Goal: Check status: Check status

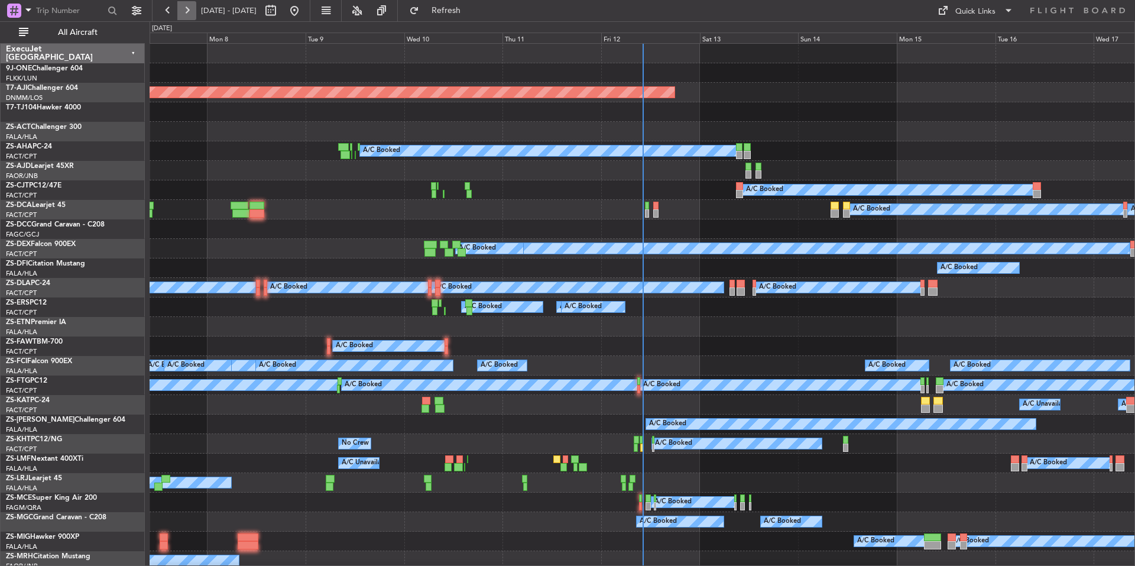
click at [186, 7] on button at bounding box center [186, 10] width 19 height 19
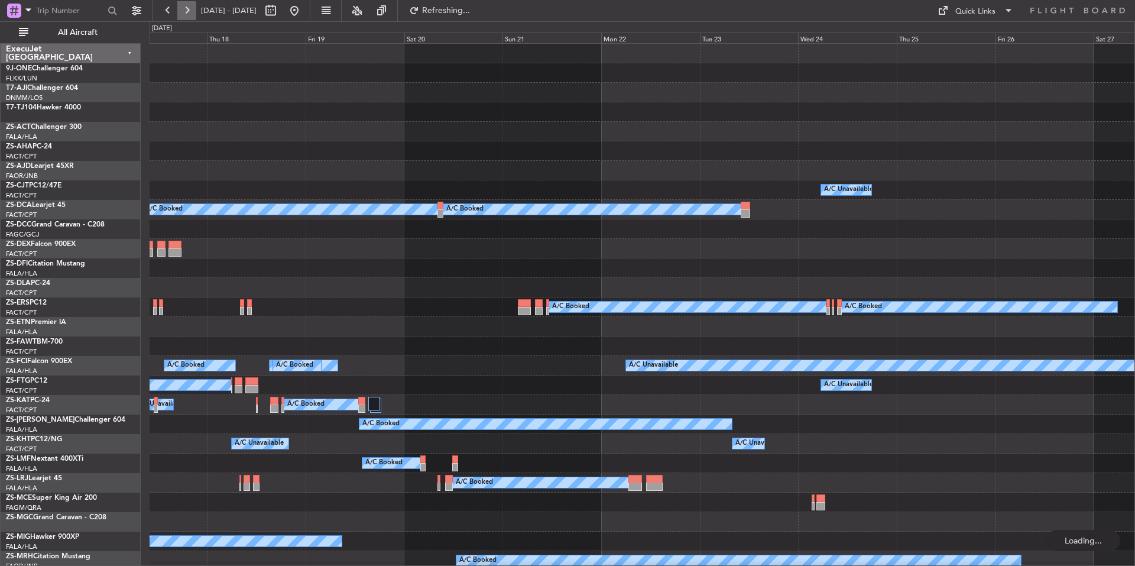
click at [187, 7] on button at bounding box center [186, 10] width 19 height 19
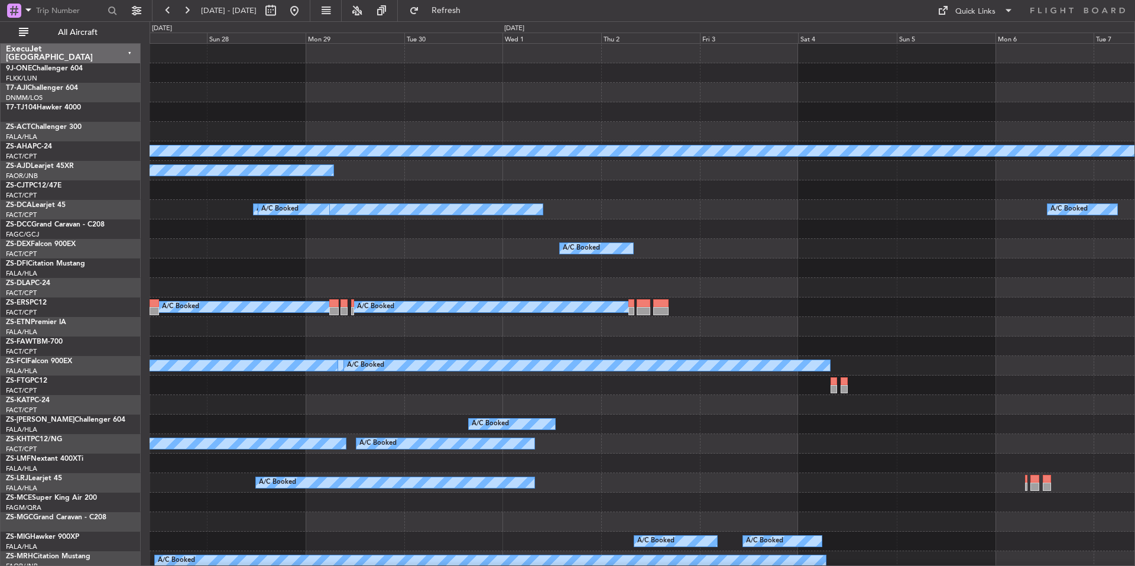
click at [446, 38] on div "Tue 30" at bounding box center [453, 38] width 99 height 11
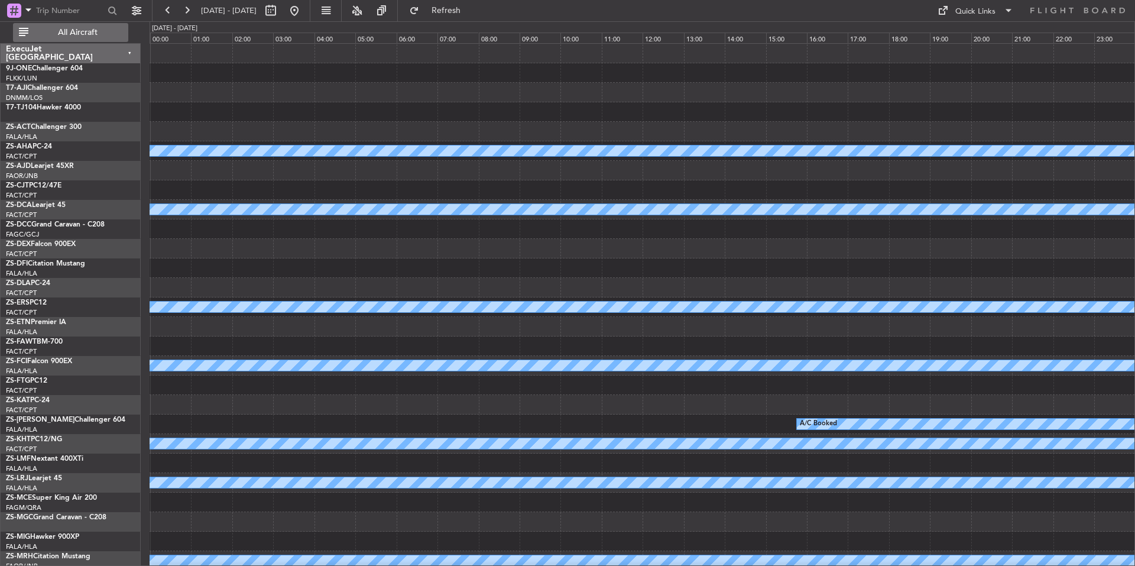
click at [45, 38] on button "All Aircraft" at bounding box center [70, 32] width 115 height 19
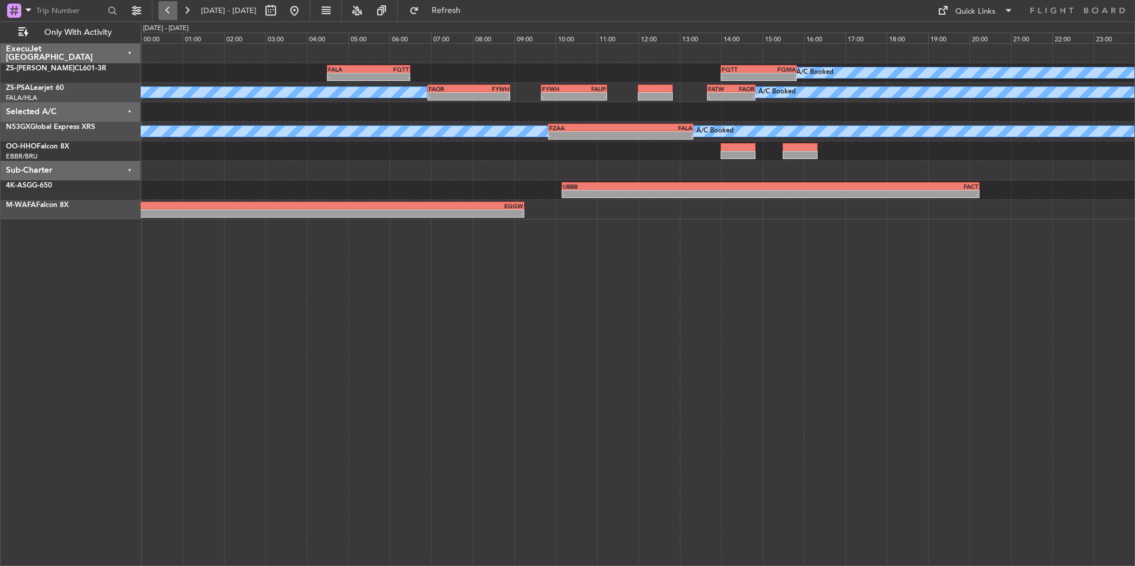
click at [171, 13] on button at bounding box center [167, 10] width 19 height 19
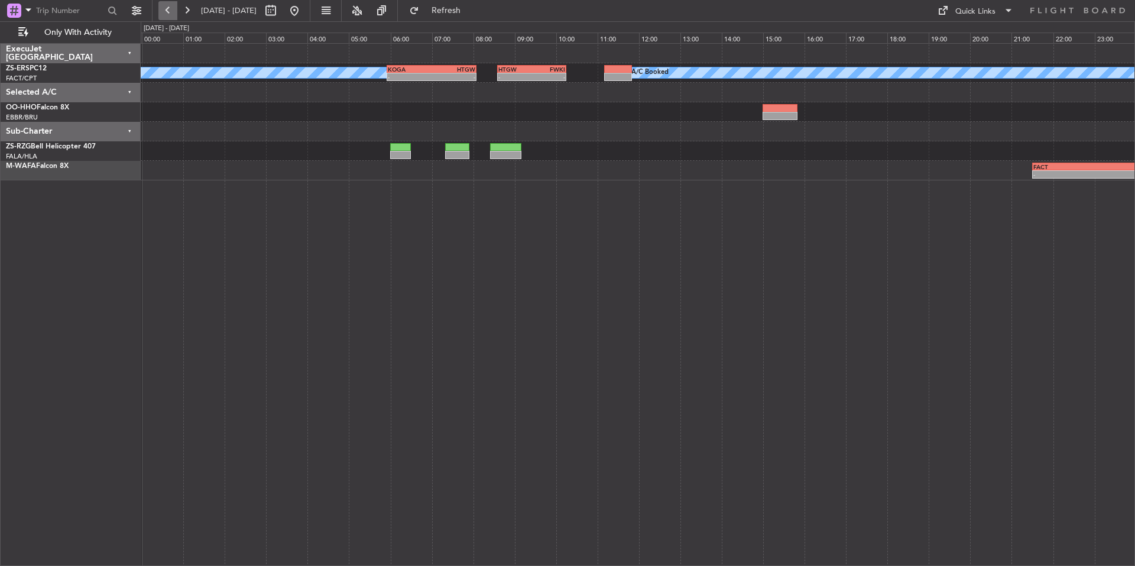
click at [171, 13] on button at bounding box center [167, 10] width 19 height 19
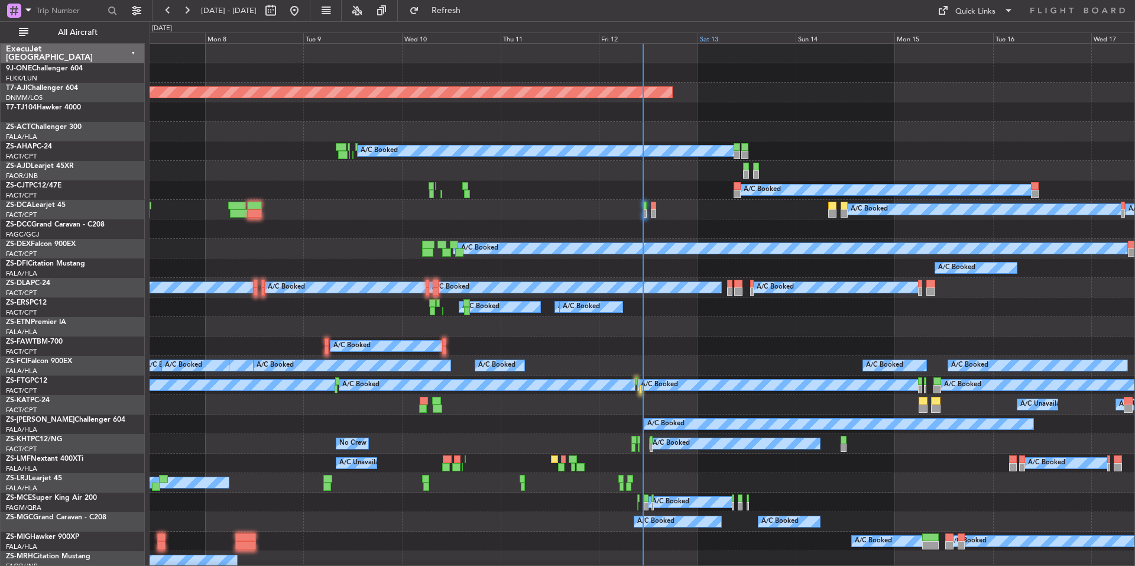
click at [735, 36] on div "Sat 13" at bounding box center [747, 38] width 99 height 11
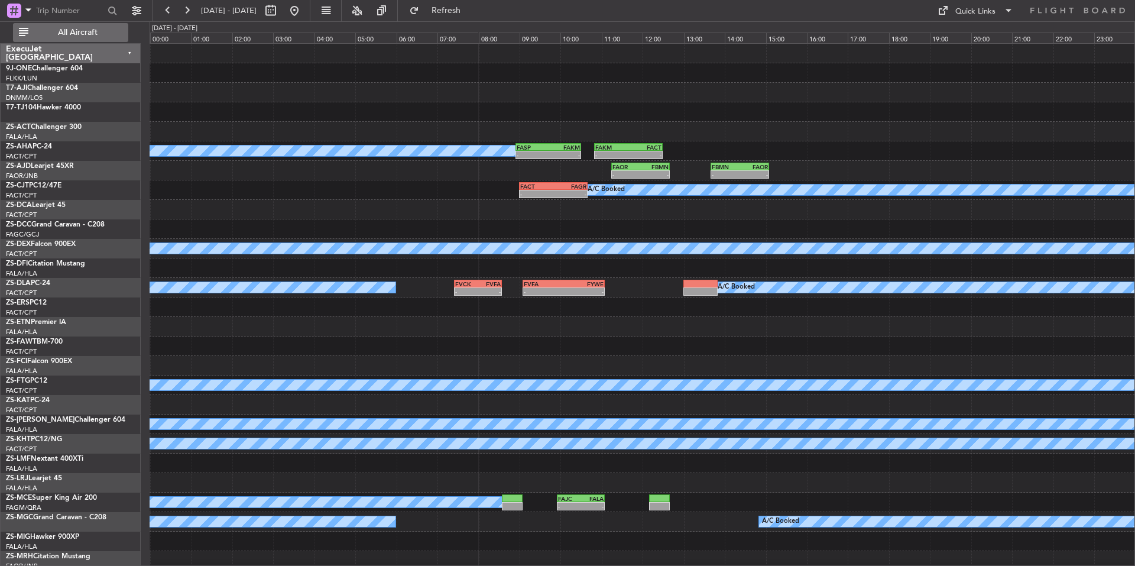
click at [109, 28] on span "All Aircraft" at bounding box center [78, 32] width 94 height 8
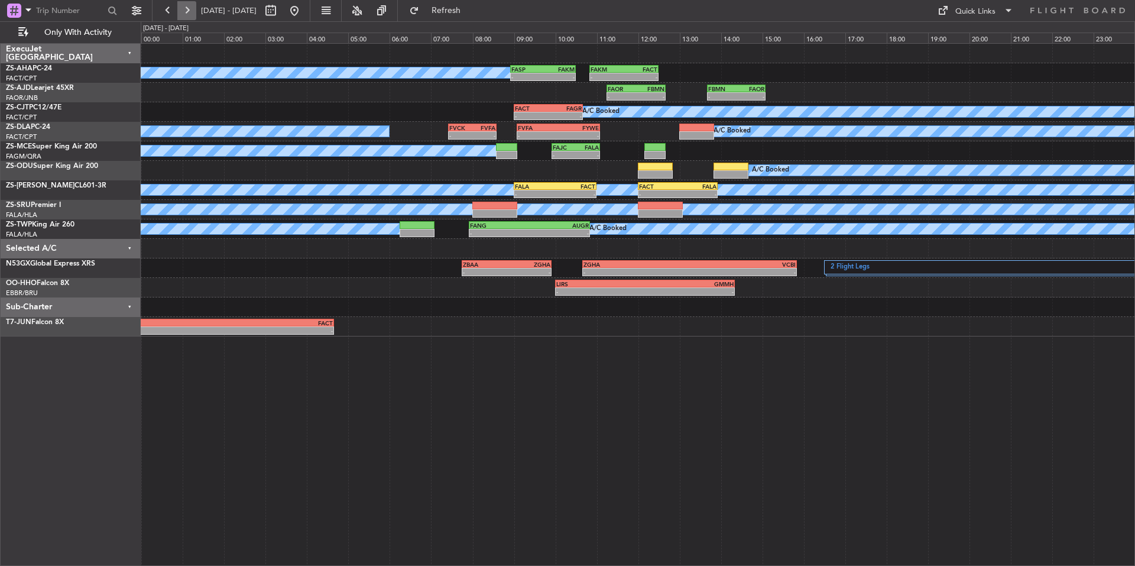
click at [187, 9] on button at bounding box center [186, 10] width 19 height 19
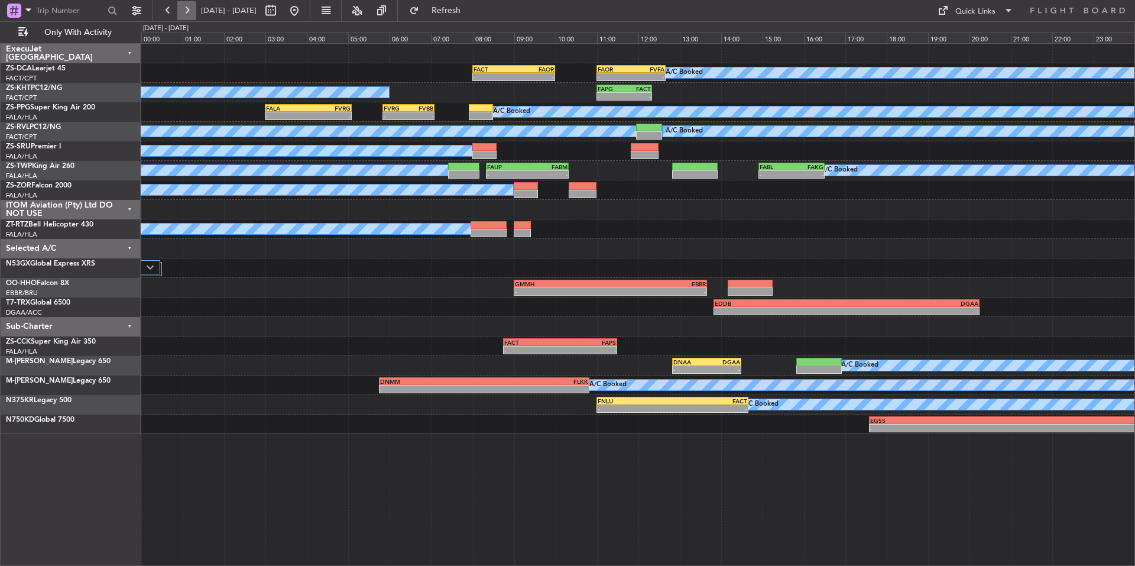
click at [187, 9] on button at bounding box center [186, 10] width 19 height 19
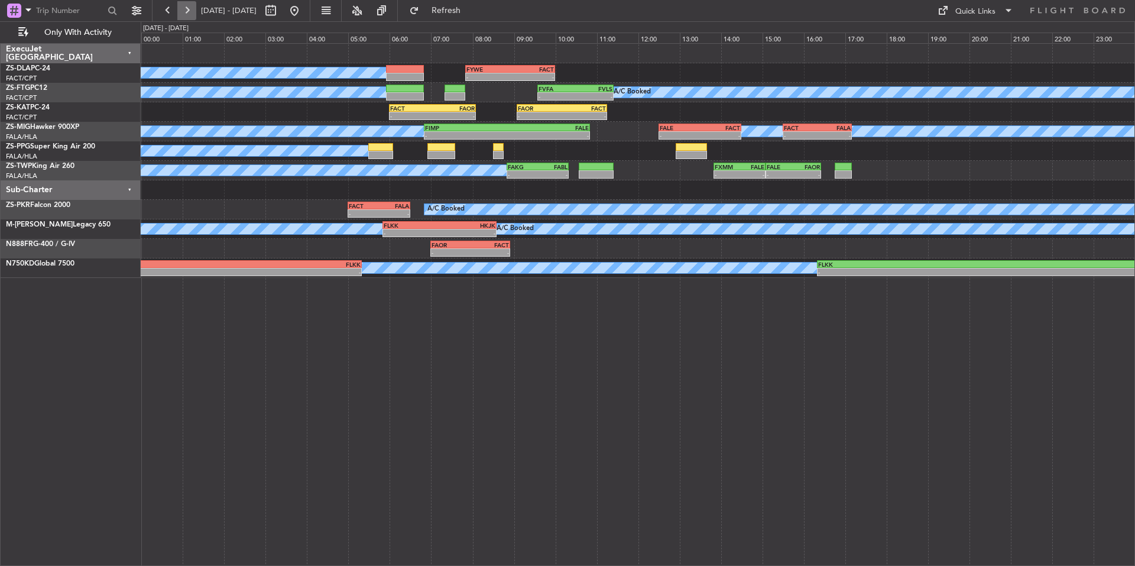
click at [187, 9] on button at bounding box center [186, 10] width 19 height 19
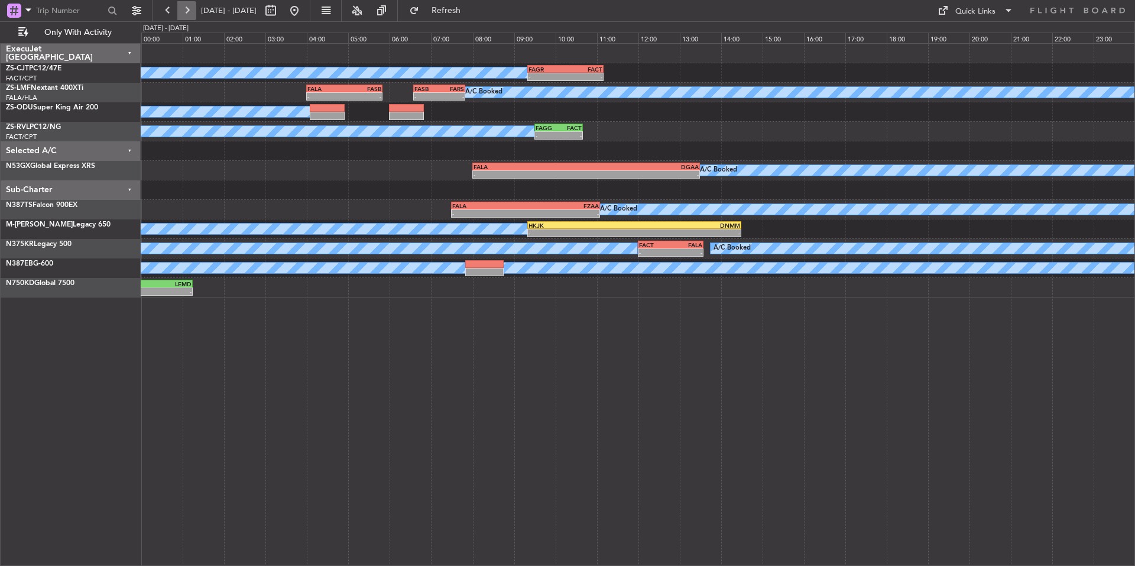
click at [190, 9] on button at bounding box center [186, 10] width 19 height 19
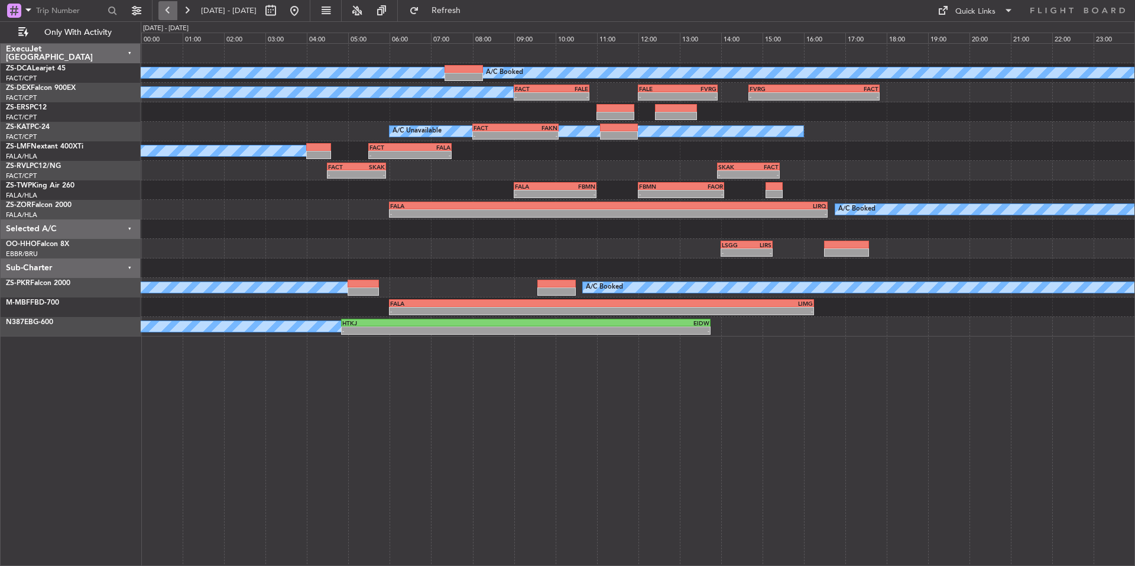
click at [166, 5] on button at bounding box center [167, 10] width 19 height 19
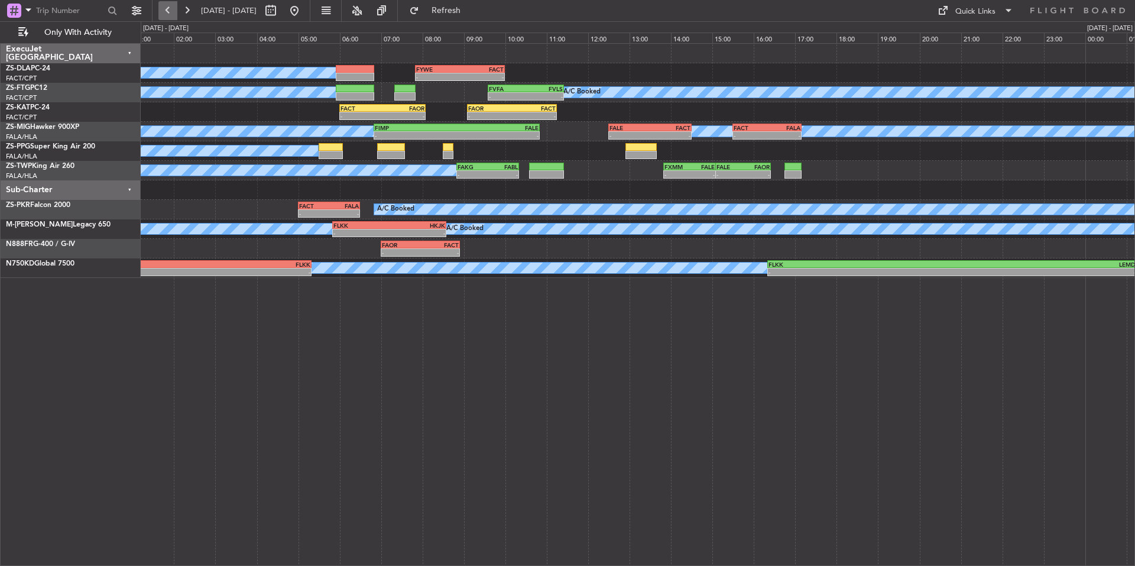
click at [166, 5] on button at bounding box center [167, 10] width 19 height 19
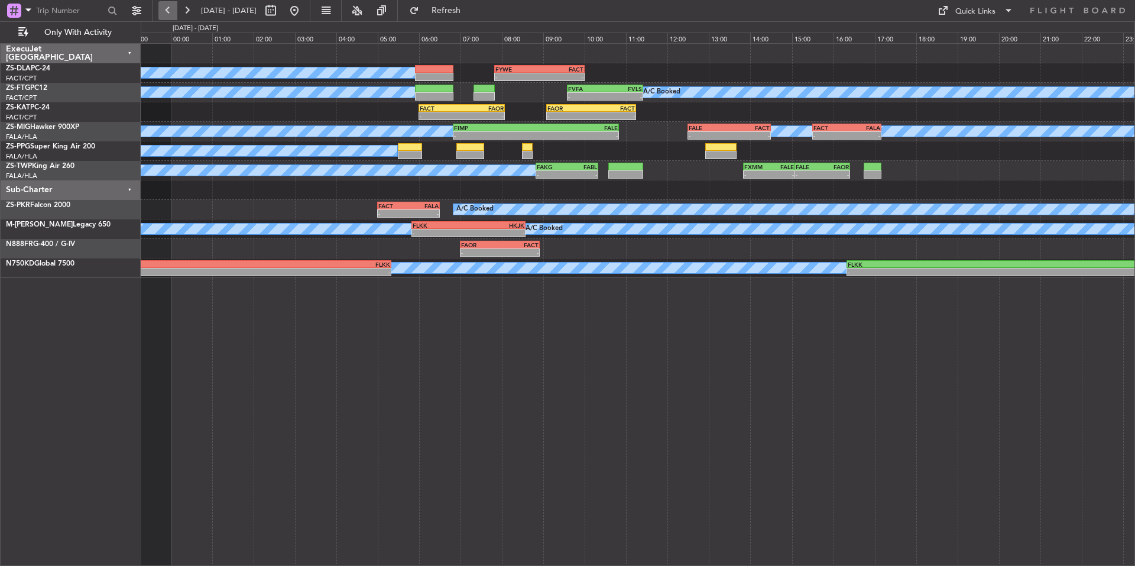
click at [166, 5] on button at bounding box center [167, 10] width 19 height 19
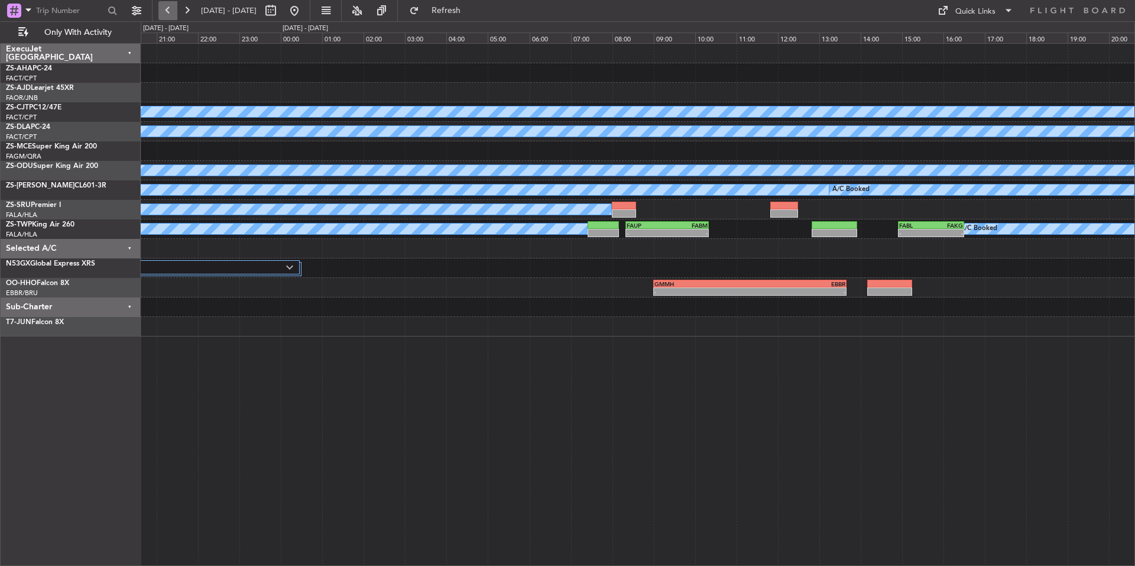
click at [166, 5] on button at bounding box center [167, 10] width 19 height 19
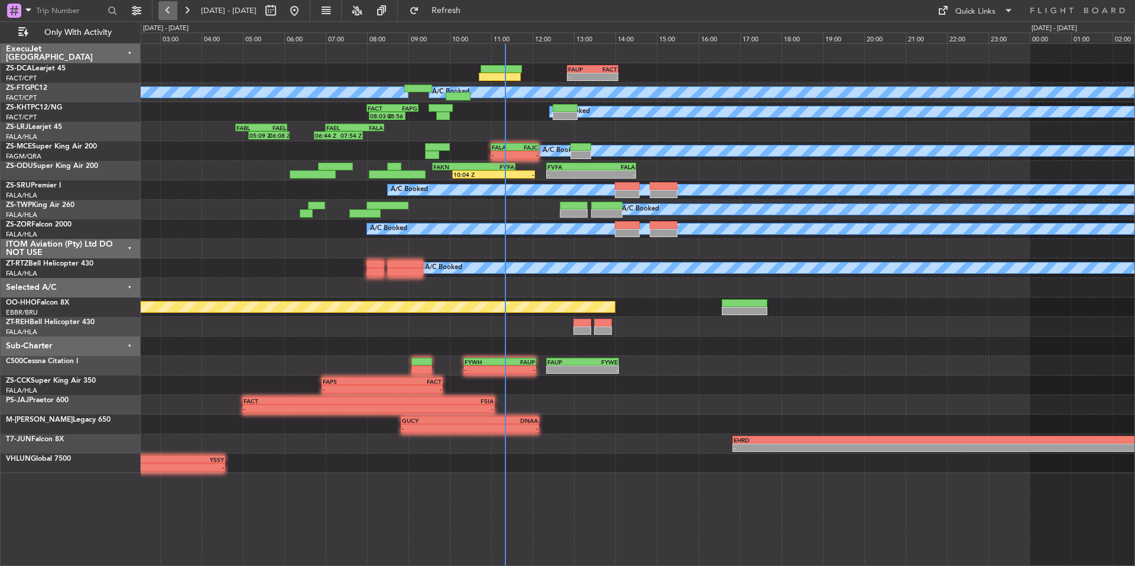
click at [166, 5] on button at bounding box center [167, 10] width 19 height 19
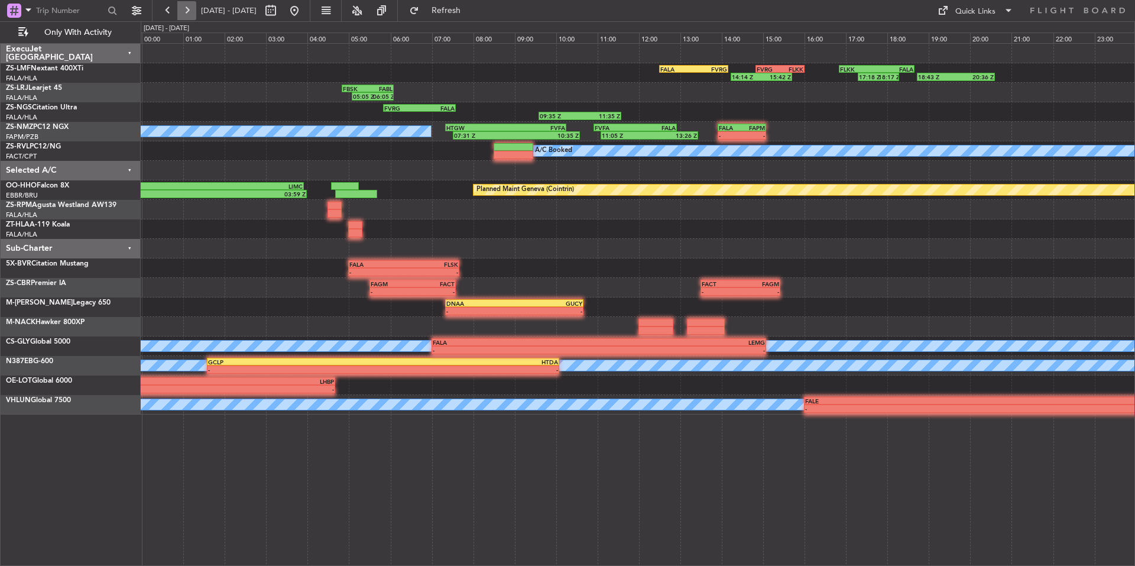
click at [184, 6] on button at bounding box center [186, 10] width 19 height 19
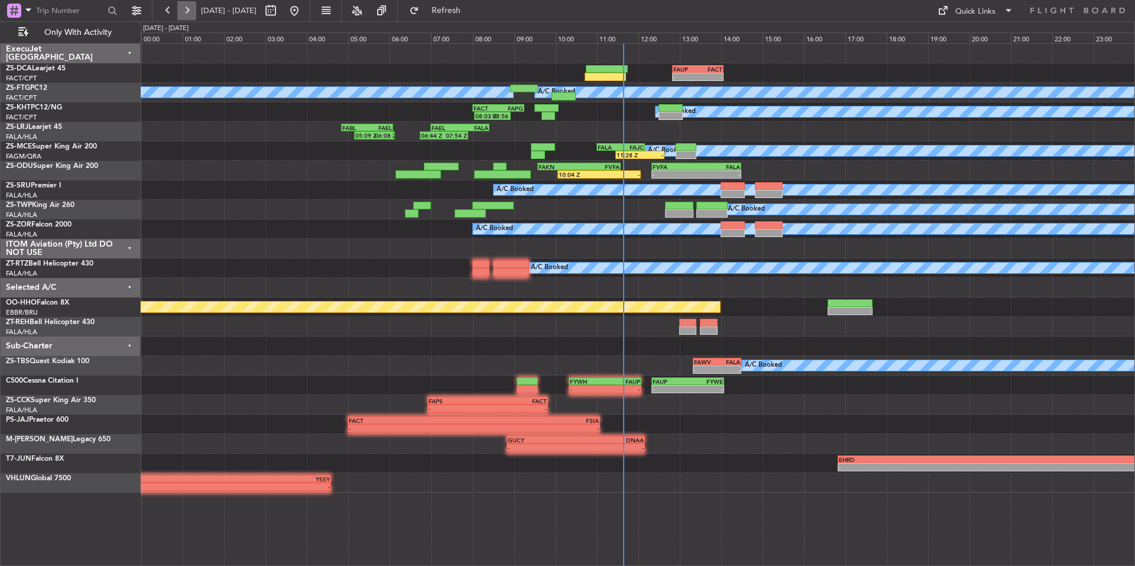
click at [193, 17] on button at bounding box center [186, 10] width 19 height 19
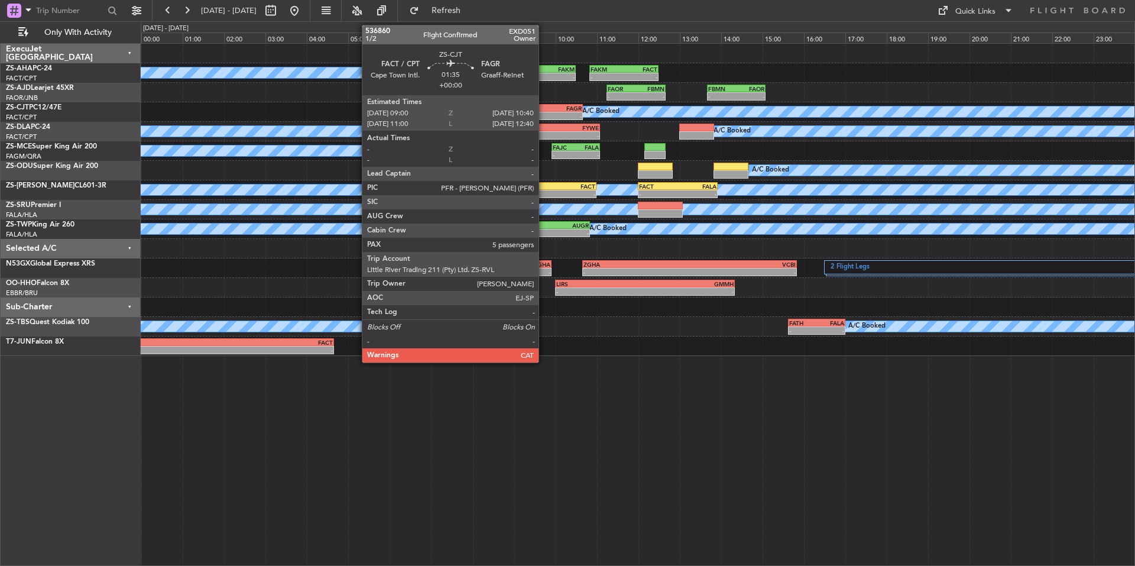
click at [544, 114] on div "-" at bounding box center [532, 115] width 34 height 7
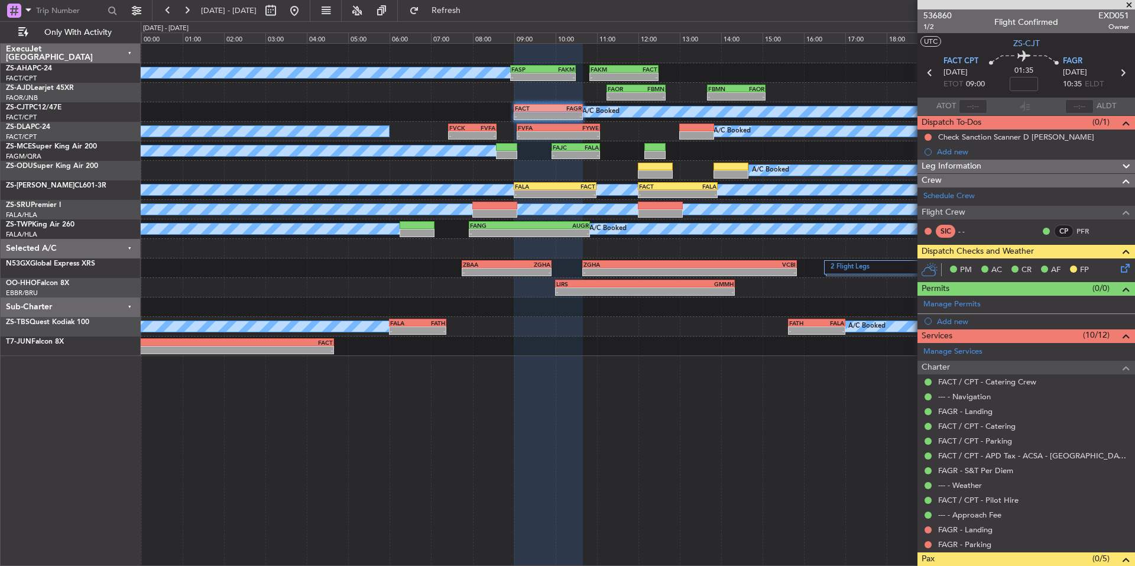
drag, startPoint x: 926, startPoint y: 546, endPoint x: 921, endPoint y: 537, distance: 9.8
click at [926, 546] on button at bounding box center [928, 544] width 7 height 7
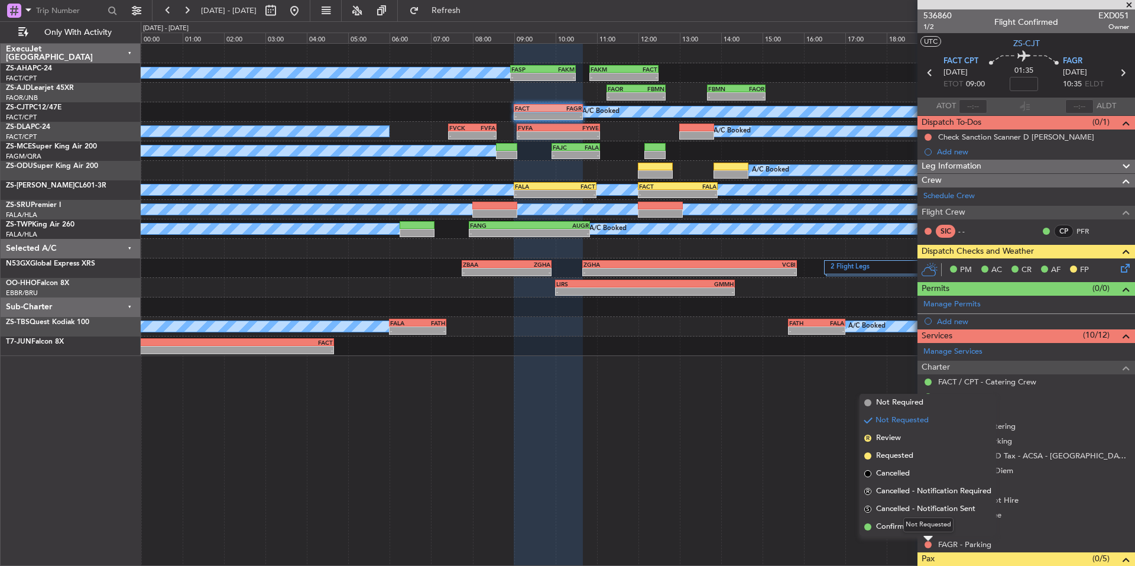
click at [921, 531] on div "Not Requested" at bounding box center [928, 524] width 50 height 15
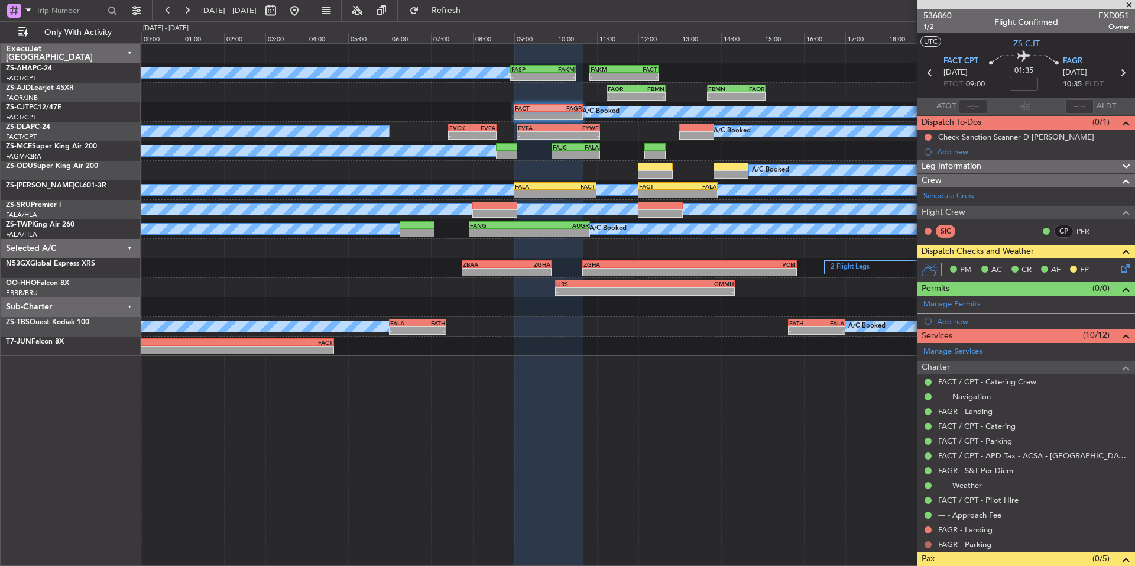
click at [929, 541] on button at bounding box center [928, 544] width 7 height 7
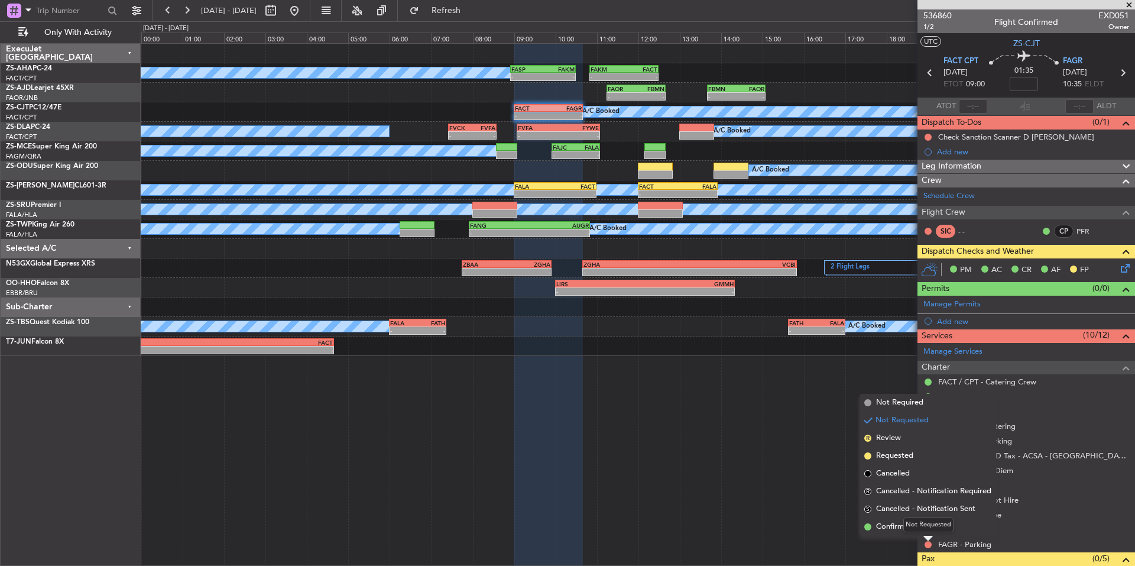
click at [899, 523] on mat-tooltip-component "Not Requested" at bounding box center [928, 524] width 67 height 31
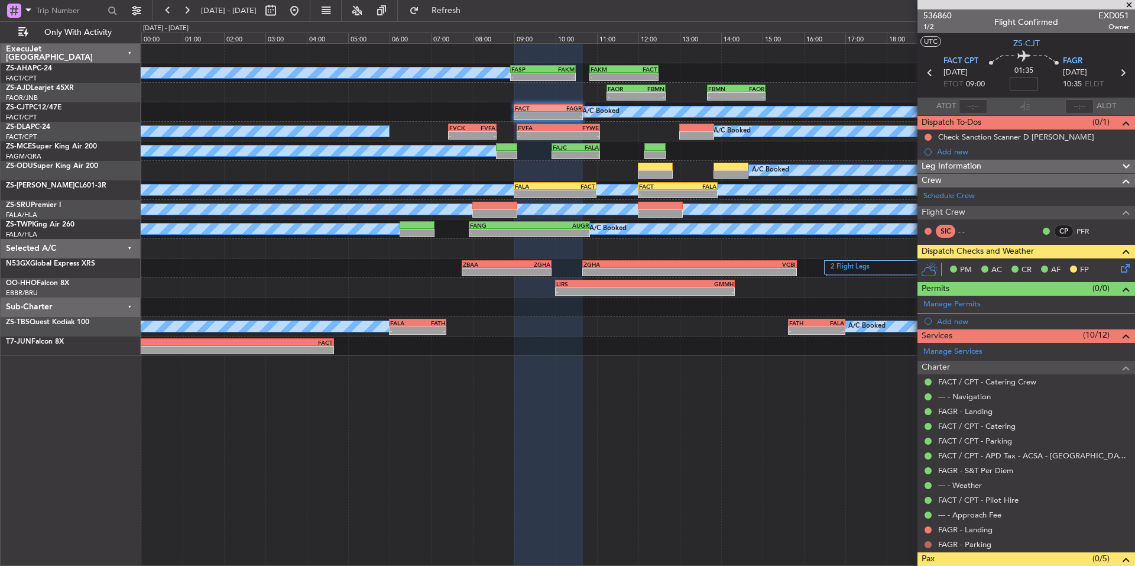
click at [926, 544] on button at bounding box center [928, 544] width 7 height 7
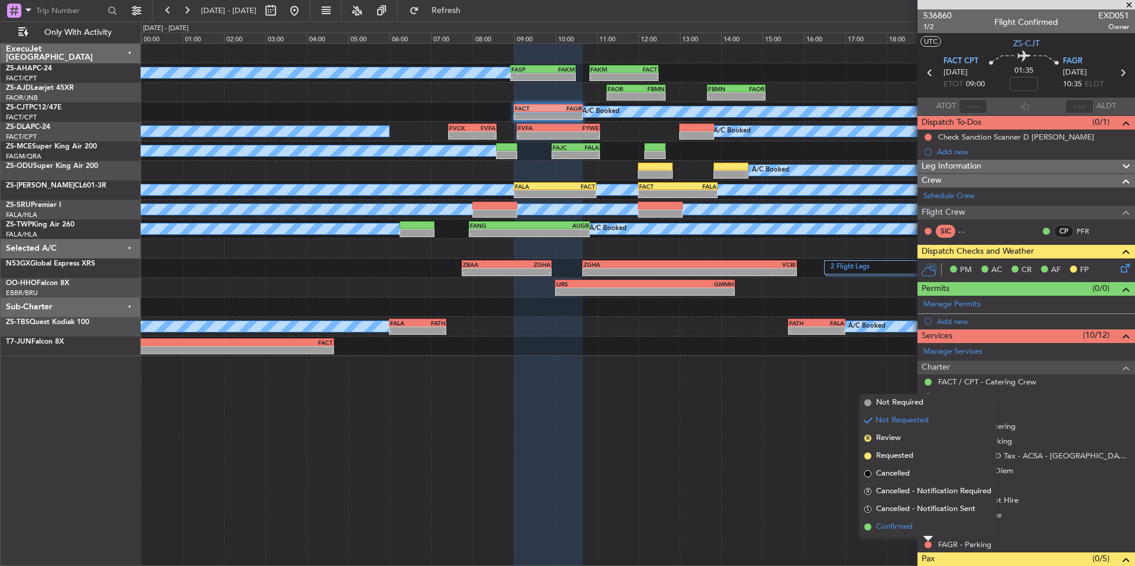
click at [891, 523] on span "Confirmed" at bounding box center [894, 527] width 37 height 12
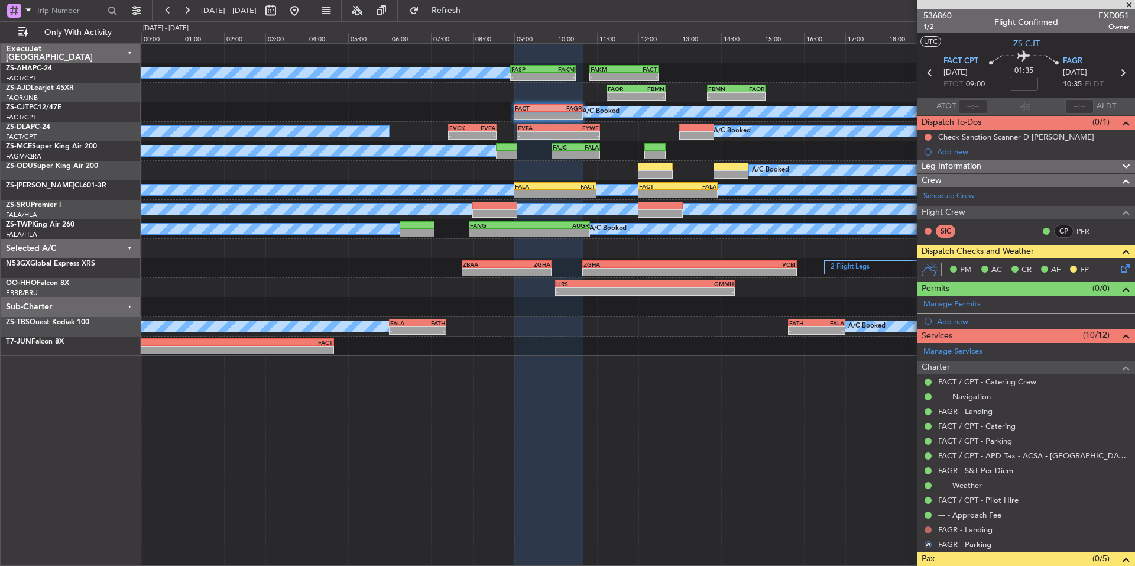
click at [928, 530] on button at bounding box center [928, 529] width 7 height 7
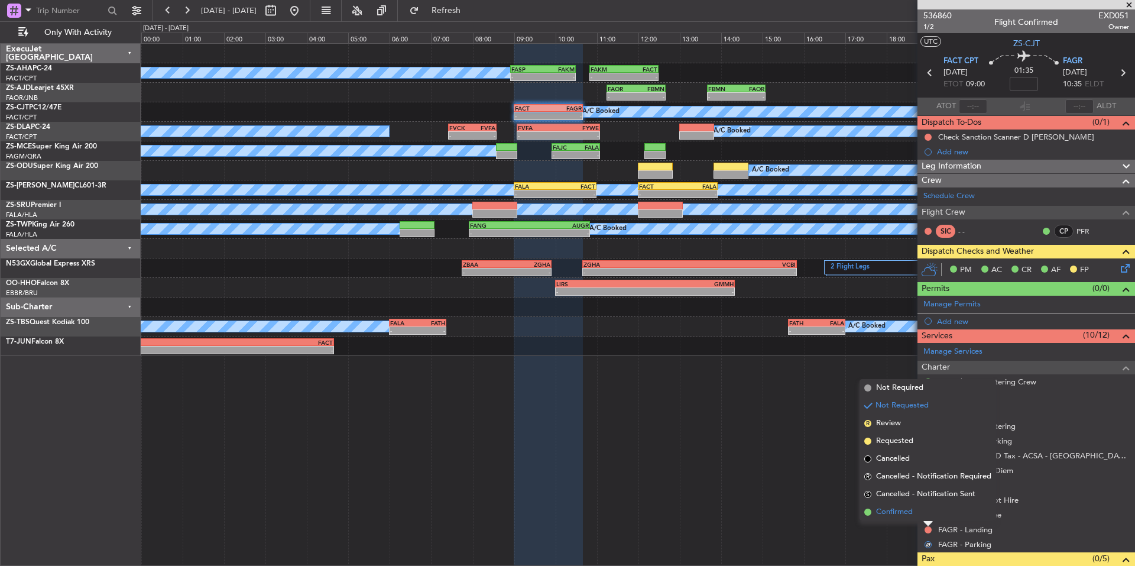
click at [887, 512] on span "Confirmed" at bounding box center [894, 512] width 37 height 12
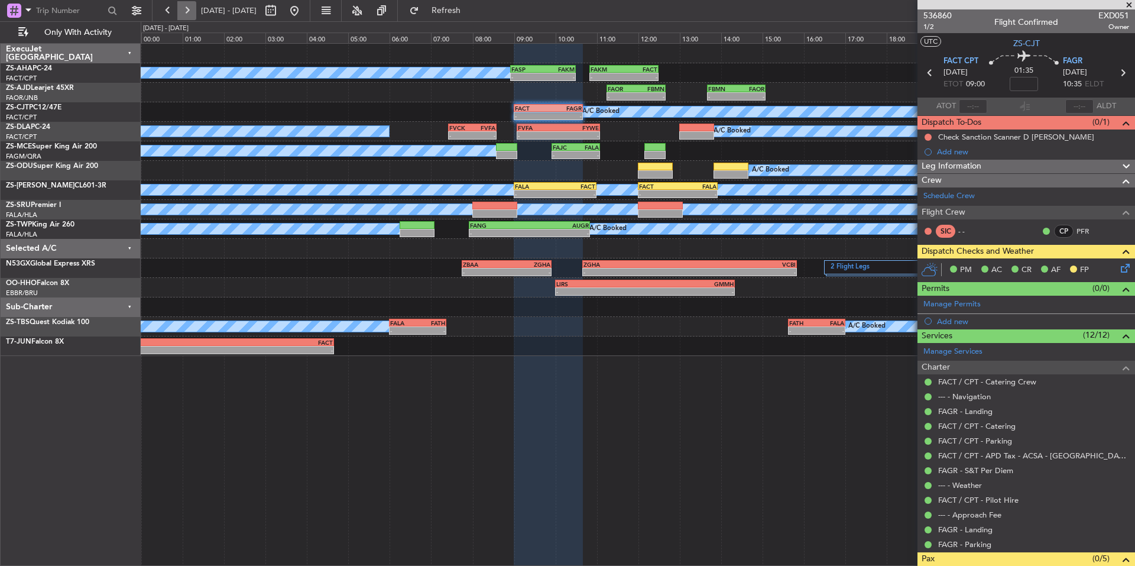
click at [189, 5] on button at bounding box center [186, 10] width 19 height 19
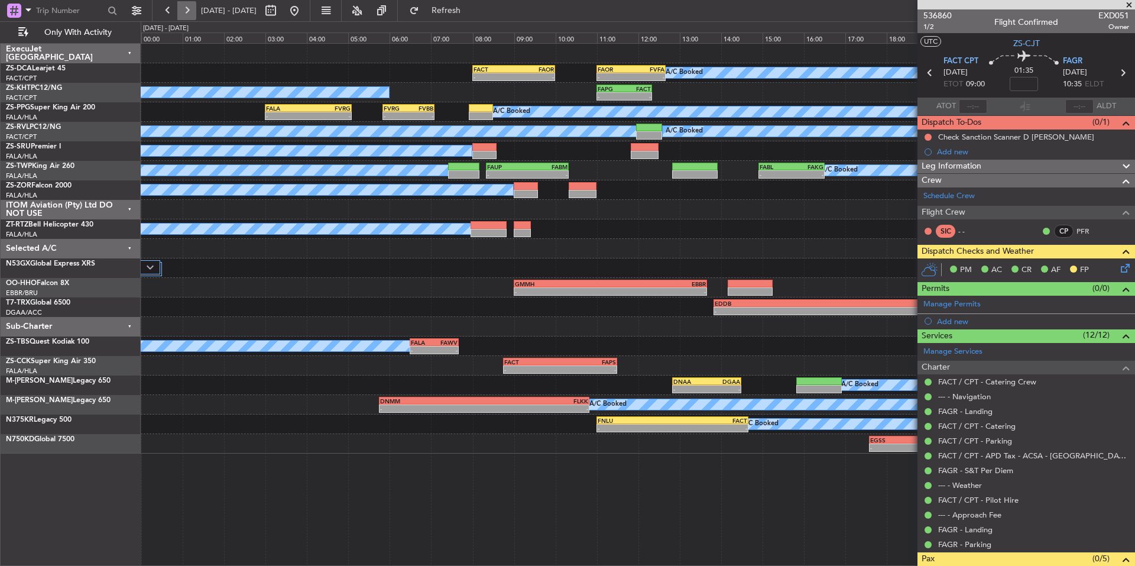
click at [189, 5] on button at bounding box center [186, 10] width 19 height 19
